Goal: Transaction & Acquisition: Purchase product/service

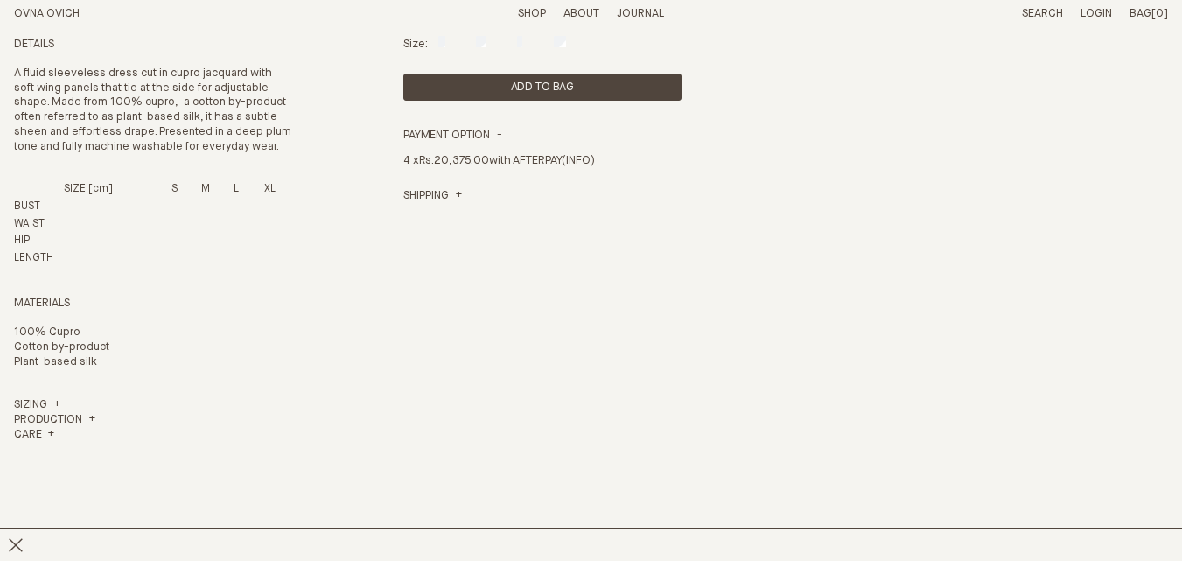
scroll to position [612, 0]
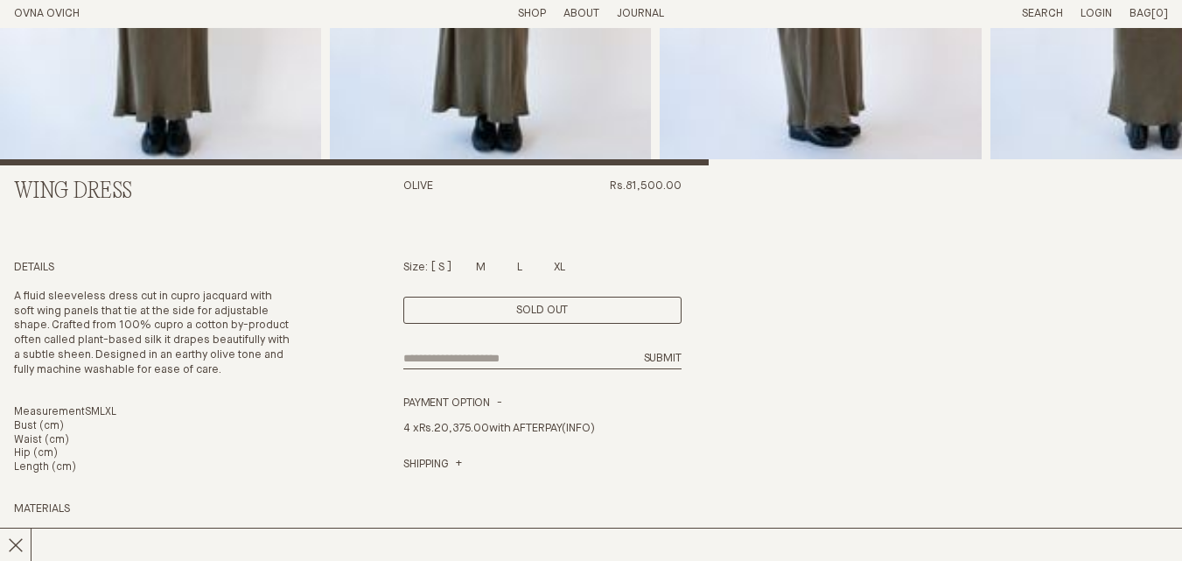
scroll to position [350, 0]
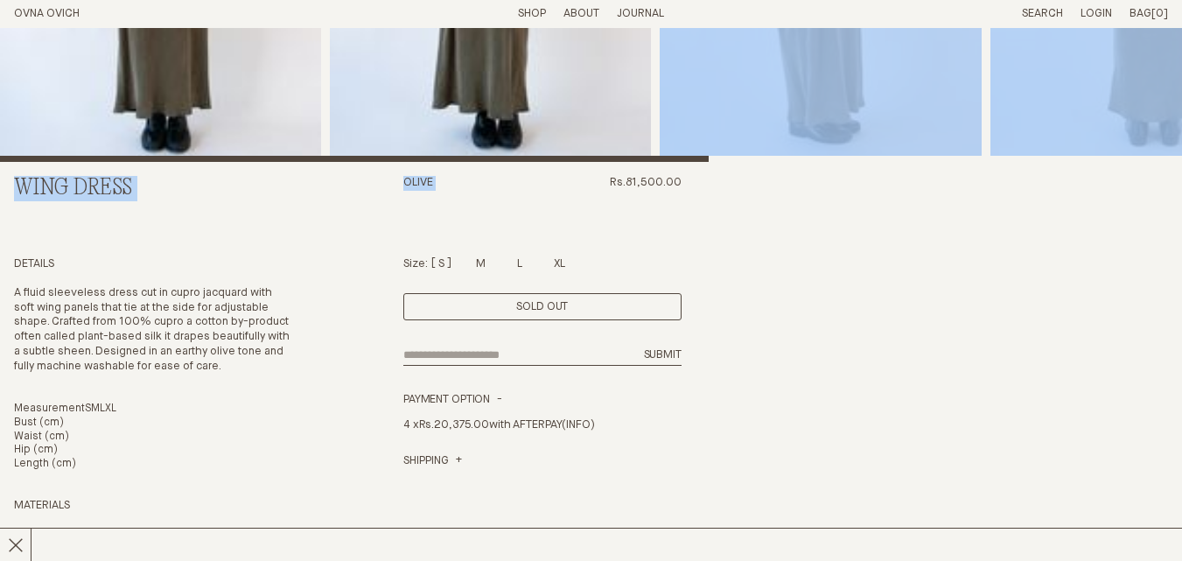
drag, startPoint x: 612, startPoint y: 181, endPoint x: 713, endPoint y: 185, distance: 100.7
click at [712, 184] on div "Wing Dress Olive Rs.81,500.00 Details A fluid sleeveless dress cut in cupro jac…" at bounding box center [591, 412] width 1154 height 1469
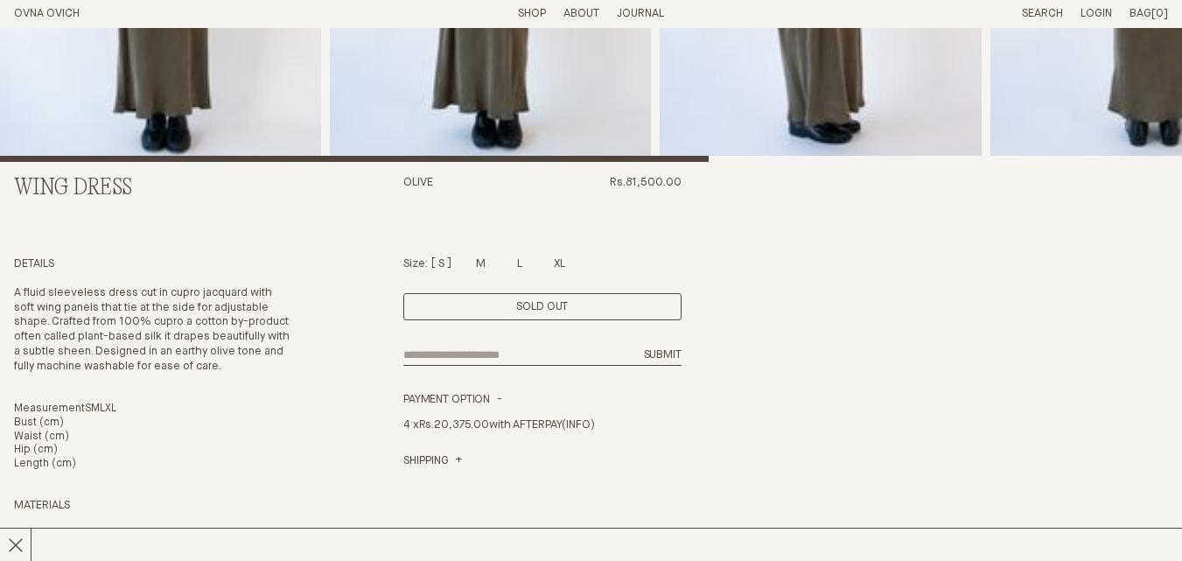
click at [737, 243] on div "Wing Dress Olive Rs.81,500.00 Details A fluid sleeveless dress cut in cupro jac…" at bounding box center [591, 412] width 1154 height 1469
